Goal: Information Seeking & Learning: Learn about a topic

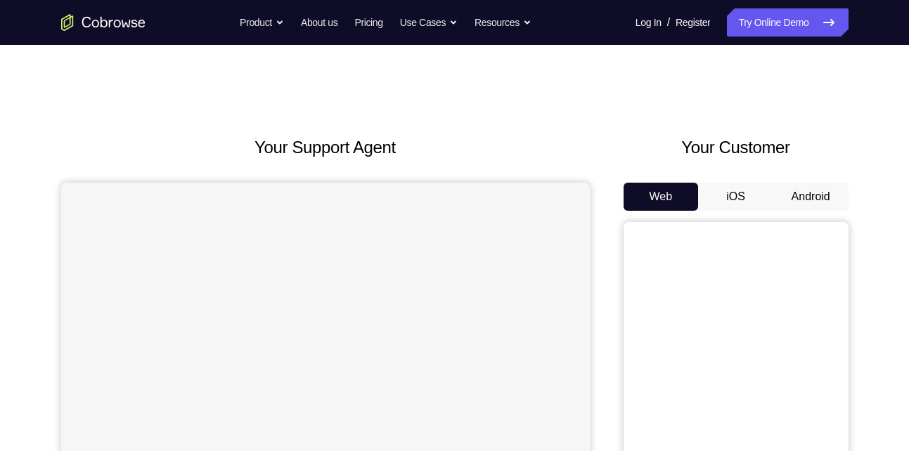
click at [830, 200] on button "Android" at bounding box center [810, 197] width 75 height 28
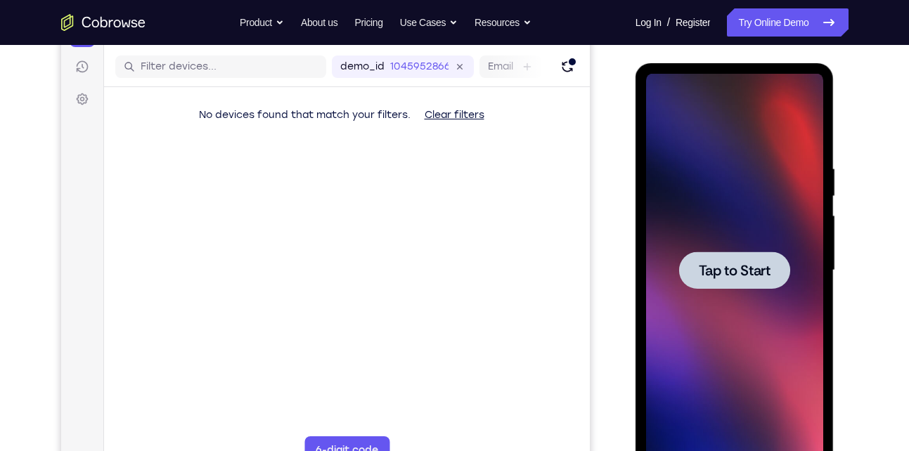
click at [740, 285] on div at bounding box center [734, 270] width 111 height 37
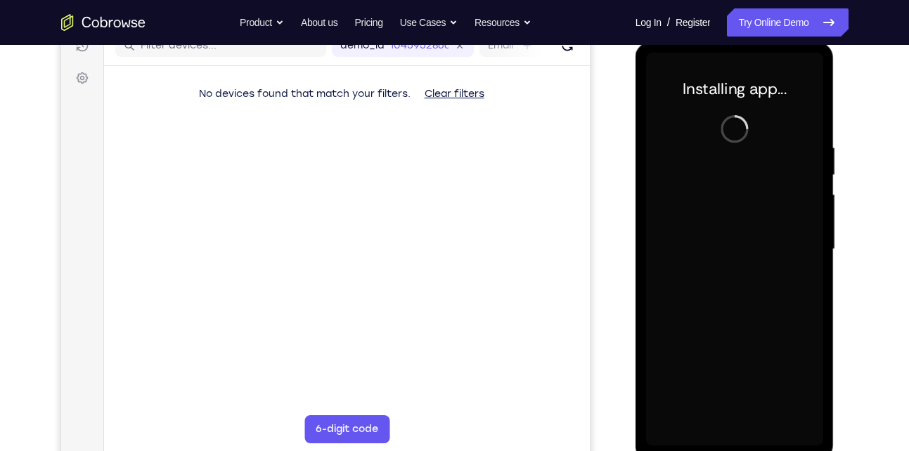
scroll to position [191, 0]
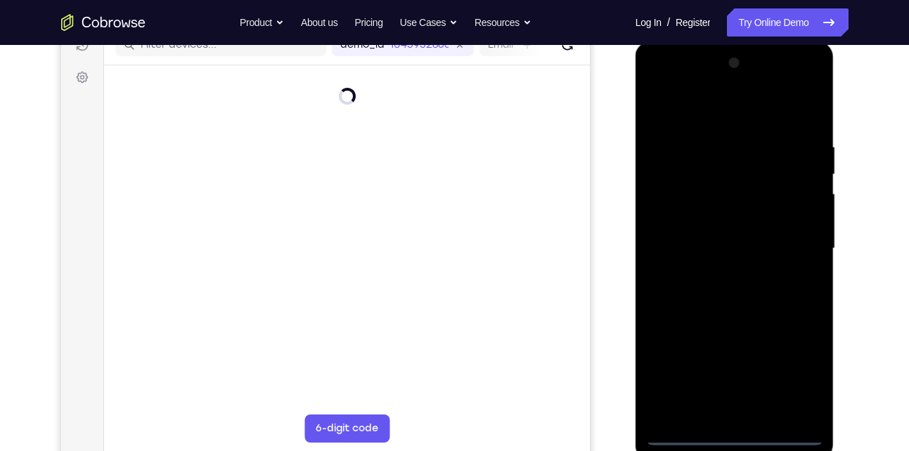
click at [731, 435] on div at bounding box center [734, 249] width 177 height 394
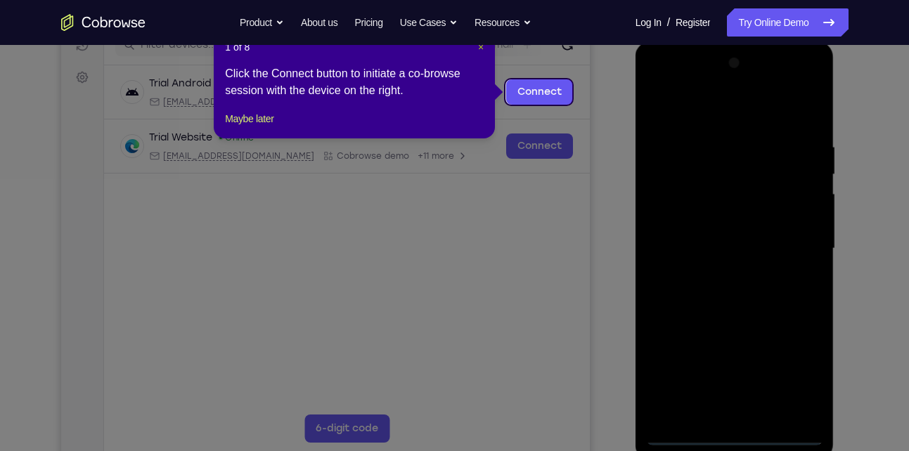
click at [479, 48] on span "×" at bounding box center [481, 46] width 6 height 11
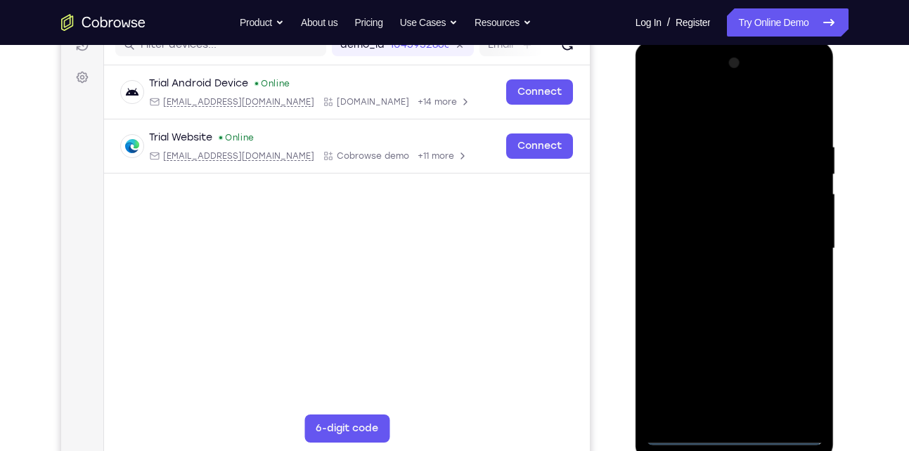
click at [794, 368] on div at bounding box center [734, 249] width 177 height 394
click at [697, 108] on div at bounding box center [734, 249] width 177 height 394
click at [796, 248] on div at bounding box center [734, 249] width 177 height 394
click at [719, 278] on div at bounding box center [734, 249] width 177 height 394
click at [734, 237] on div at bounding box center [734, 249] width 177 height 394
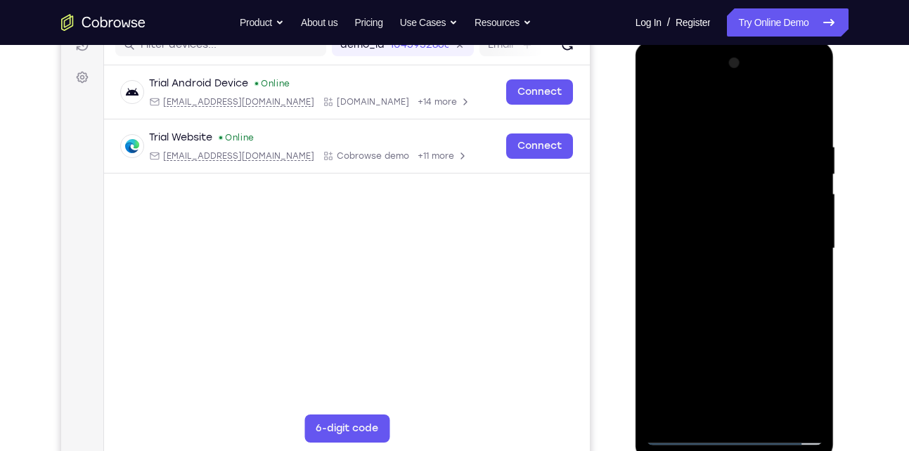
click at [687, 191] on div at bounding box center [734, 249] width 177 height 394
click at [688, 219] on div at bounding box center [734, 249] width 177 height 394
click at [802, 217] on div at bounding box center [734, 249] width 177 height 394
click at [766, 246] on div at bounding box center [734, 249] width 177 height 394
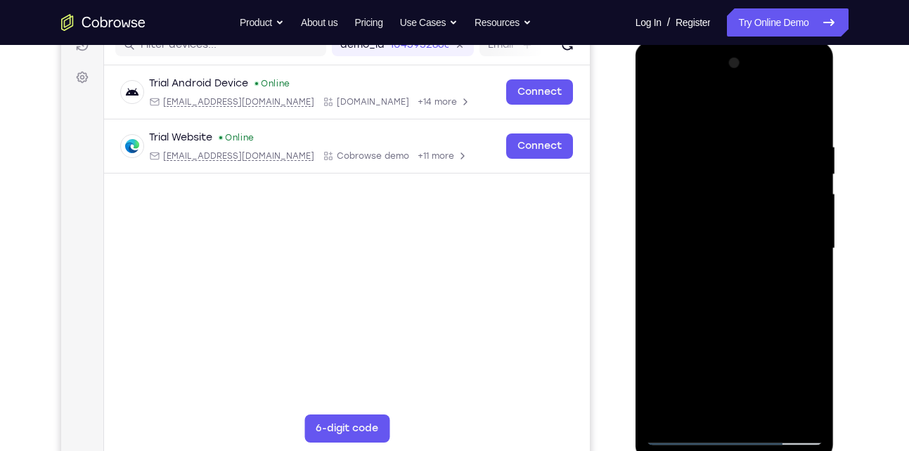
click at [737, 287] on div at bounding box center [734, 249] width 177 height 394
click at [725, 294] on div at bounding box center [734, 249] width 177 height 394
click at [730, 291] on div at bounding box center [734, 249] width 177 height 394
click at [733, 290] on div at bounding box center [734, 249] width 177 height 394
click at [736, 283] on div at bounding box center [734, 249] width 177 height 394
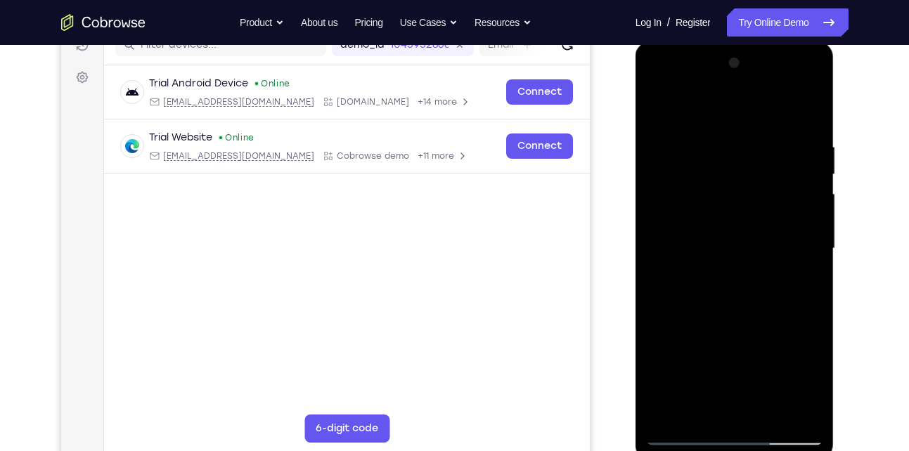
click at [715, 290] on div at bounding box center [734, 249] width 177 height 394
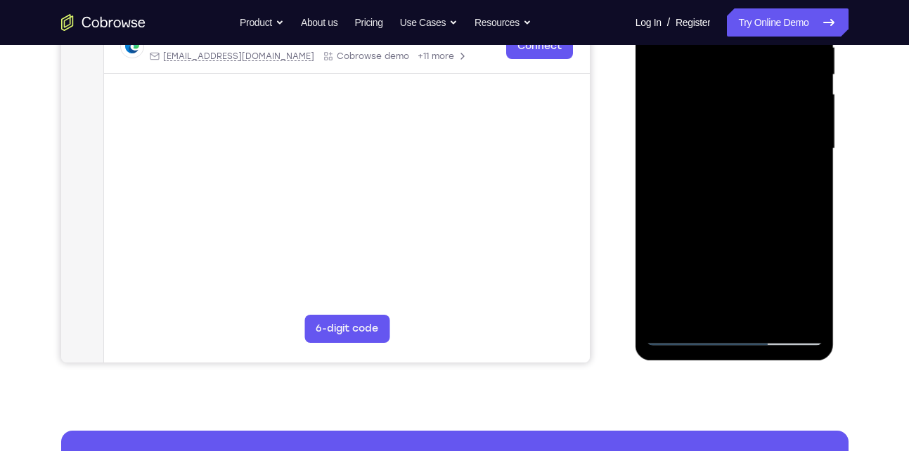
scroll to position [292, 0]
click at [737, 183] on div at bounding box center [734, 148] width 177 height 394
click at [737, 186] on div at bounding box center [734, 148] width 177 height 394
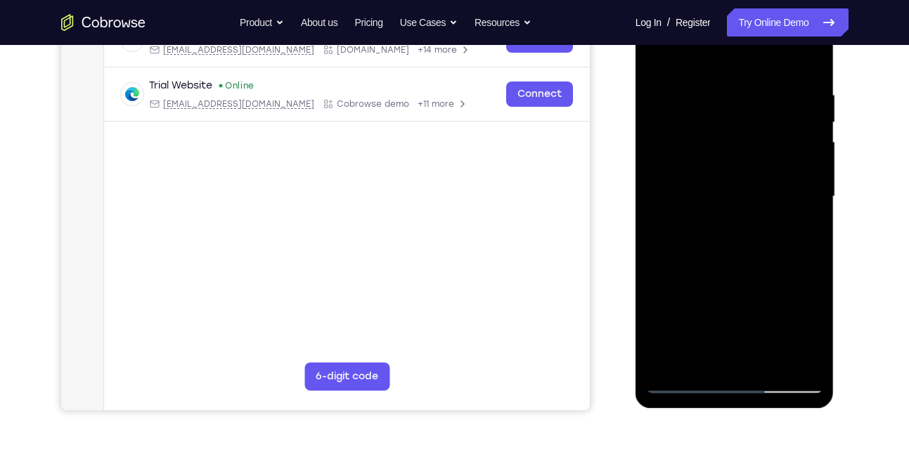
scroll to position [243, 0]
click at [733, 243] on div at bounding box center [734, 198] width 177 height 394
click at [733, 264] on div at bounding box center [734, 198] width 177 height 394
click at [700, 132] on div at bounding box center [734, 198] width 177 height 394
click at [705, 155] on div at bounding box center [734, 198] width 177 height 394
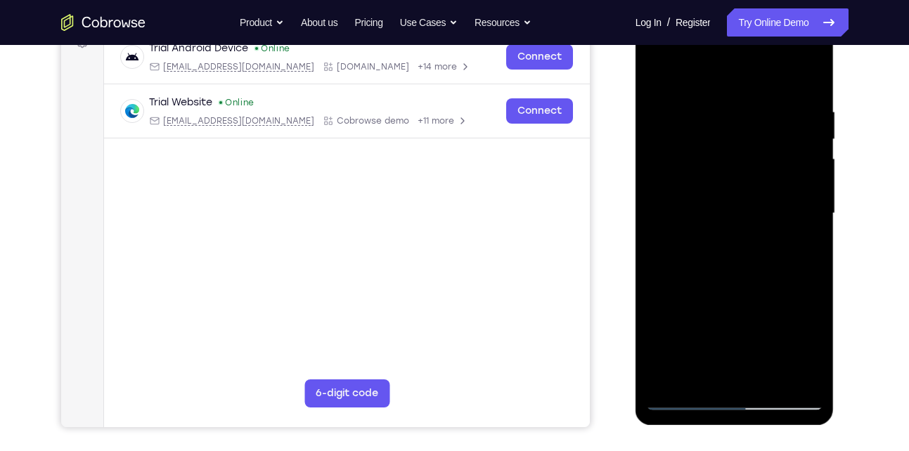
scroll to position [227, 0]
click at [736, 377] on div at bounding box center [734, 213] width 177 height 394
click at [671, 145] on div at bounding box center [734, 213] width 177 height 394
click at [759, 268] on div at bounding box center [734, 213] width 177 height 394
click at [807, 82] on div at bounding box center [734, 213] width 177 height 394
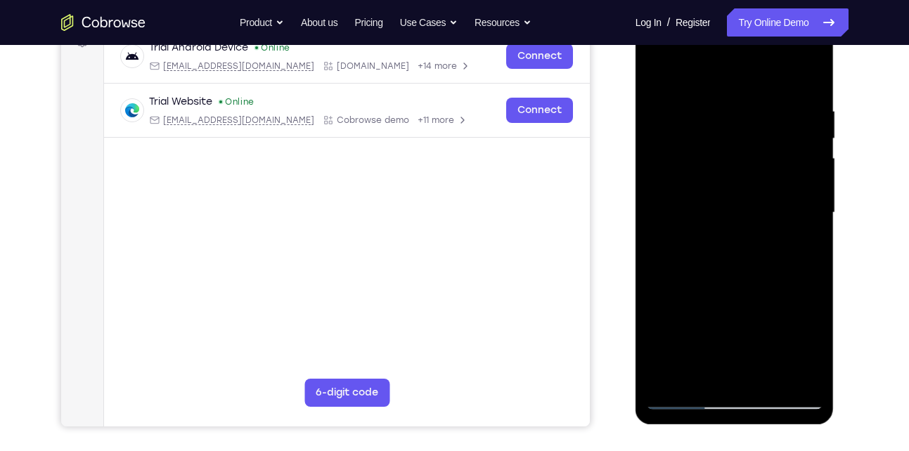
click at [808, 74] on div at bounding box center [734, 213] width 177 height 394
click at [658, 70] on div at bounding box center [734, 213] width 177 height 394
click at [769, 381] on div at bounding box center [734, 213] width 177 height 394
click at [747, 285] on div at bounding box center [734, 213] width 177 height 394
click at [660, 67] on div at bounding box center [734, 213] width 177 height 394
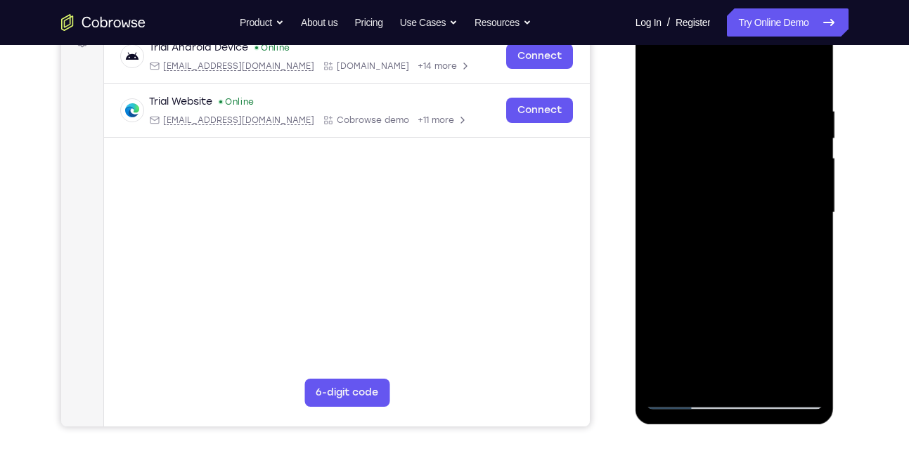
click at [708, 103] on div at bounding box center [734, 213] width 177 height 394
click at [810, 203] on div at bounding box center [734, 213] width 177 height 394
click at [806, 74] on div at bounding box center [734, 213] width 177 height 394
click at [750, 107] on div at bounding box center [734, 213] width 177 height 394
click at [787, 373] on div at bounding box center [734, 213] width 177 height 394
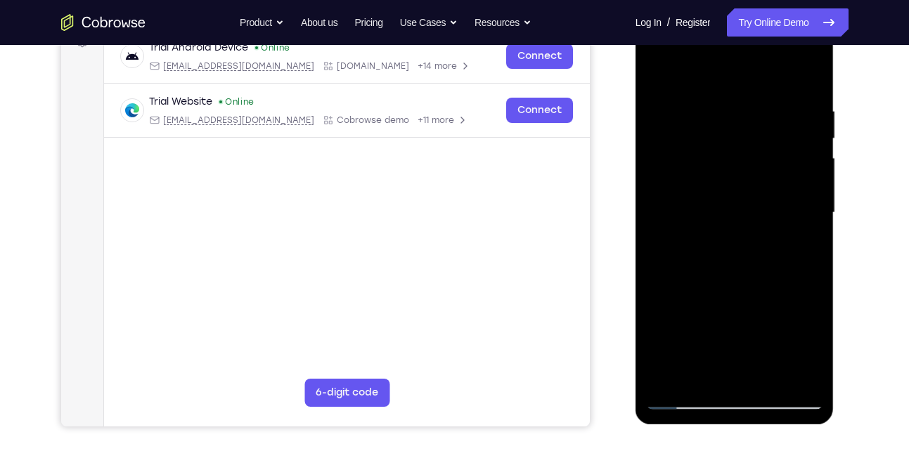
click at [803, 77] on div at bounding box center [734, 213] width 177 height 394
click at [742, 288] on div at bounding box center [734, 213] width 177 height 394
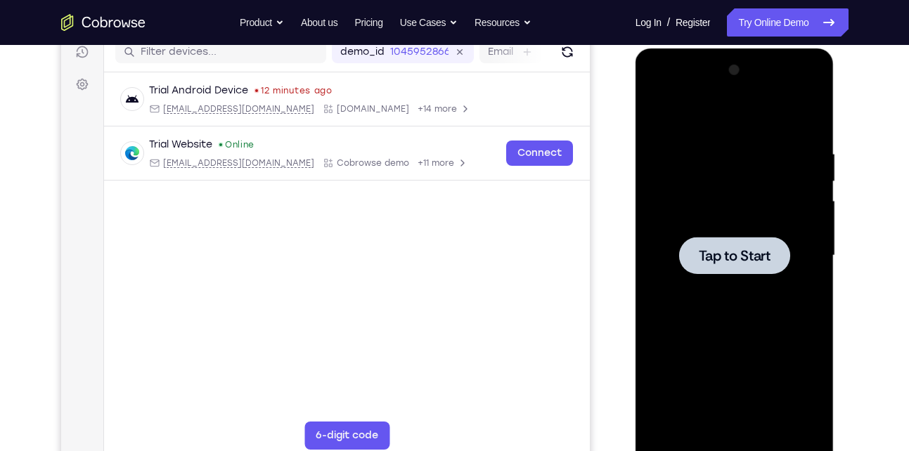
scroll to position [183, 0]
